Goal: Find specific page/section: Find specific page/section

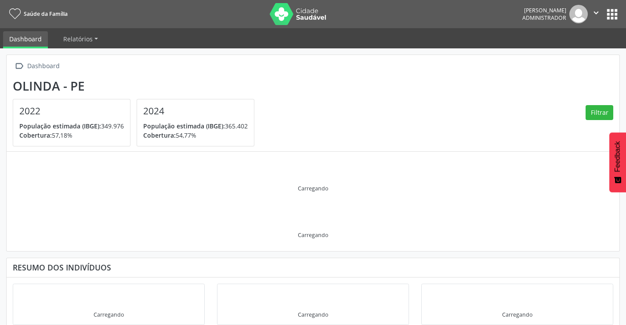
click at [614, 13] on button "apps" at bounding box center [612, 14] width 15 height 15
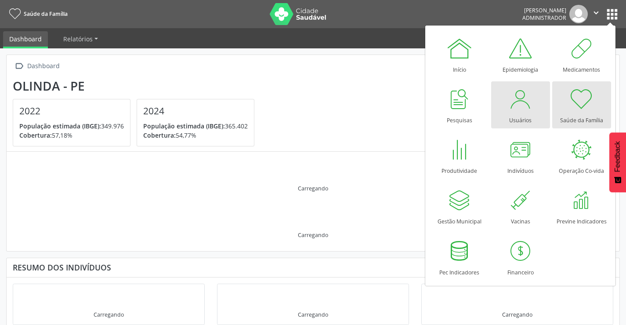
click at [525, 116] on div "Usuários" at bounding box center [520, 118] width 22 height 12
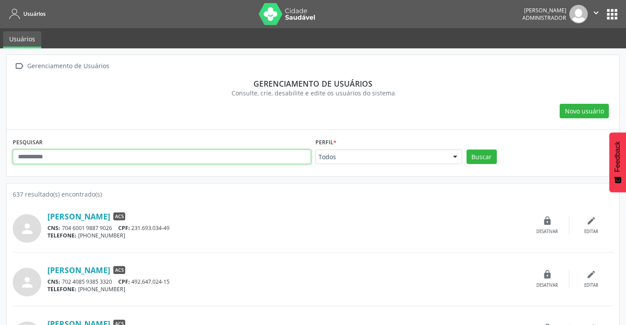
click at [43, 157] on input "text" at bounding box center [162, 156] width 298 height 15
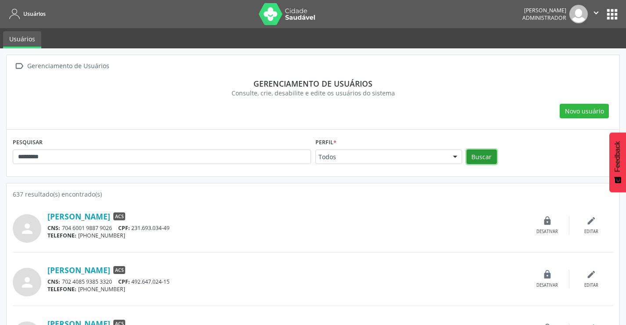
click at [479, 157] on button "Buscar" at bounding box center [482, 156] width 30 height 15
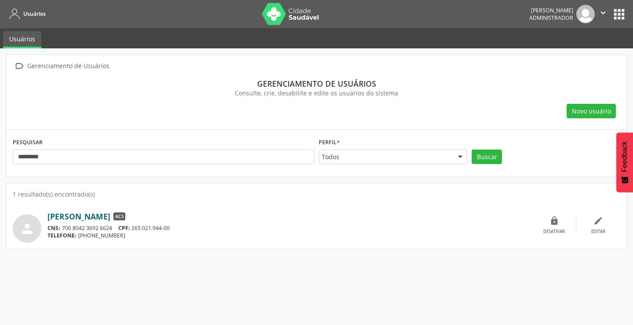
click at [107, 221] on link "[PERSON_NAME]" at bounding box center [78, 216] width 63 height 10
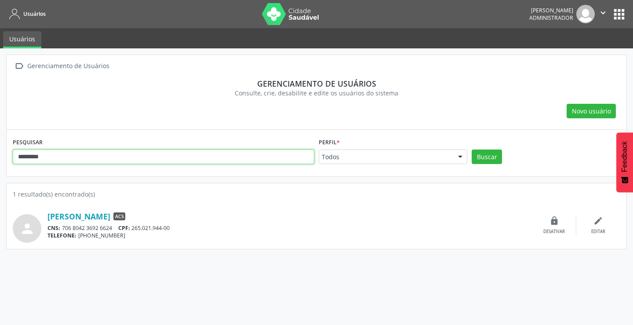
drag, startPoint x: 53, startPoint y: 160, endPoint x: 0, endPoint y: 159, distance: 53.2
click at [0, 159] on div " Gerenciamento de Usuários Gerenciamento de usuários Consulte, crie, desabilit…" at bounding box center [316, 186] width 633 height 276
type input "**********"
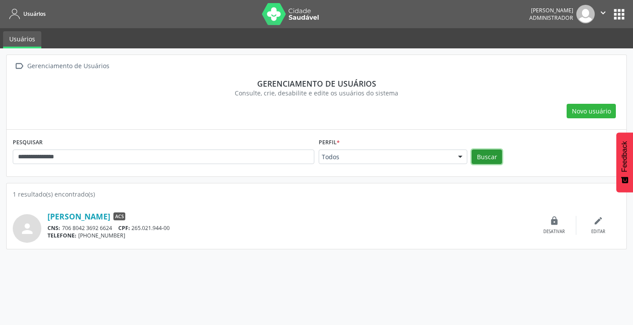
click at [486, 153] on button "Buscar" at bounding box center [486, 156] width 30 height 15
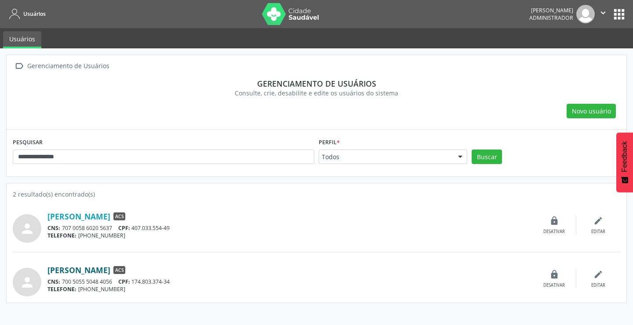
click at [110, 271] on link "[PERSON_NAME]" at bounding box center [78, 270] width 63 height 10
click at [602, 13] on icon "" at bounding box center [603, 13] width 10 height 10
click at [576, 54] on link "Sair" at bounding box center [580, 53] width 61 height 12
